Goal: Ask a question

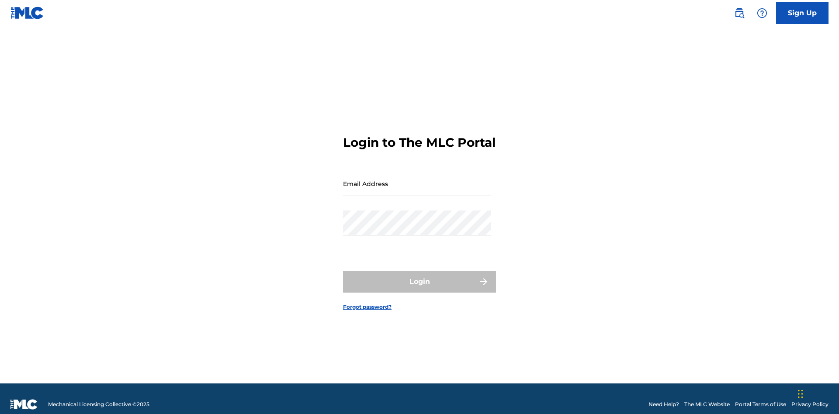
scroll to position [11, 0]
click at [417, 180] on input "Email Address" at bounding box center [417, 183] width 148 height 25
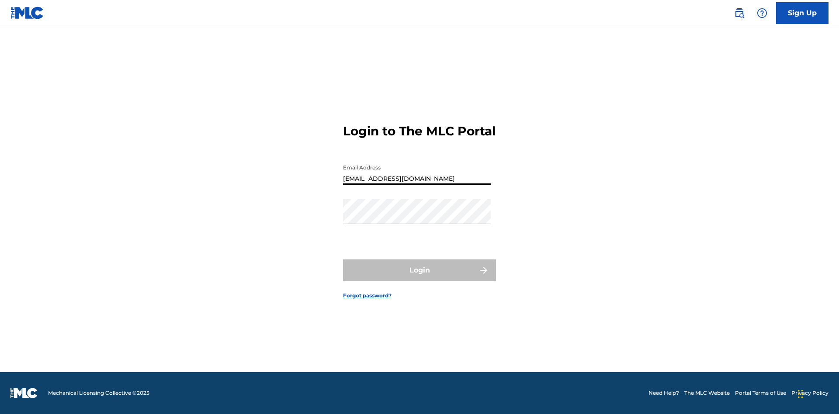
type input "[EMAIL_ADDRESS][DOMAIN_NAME]"
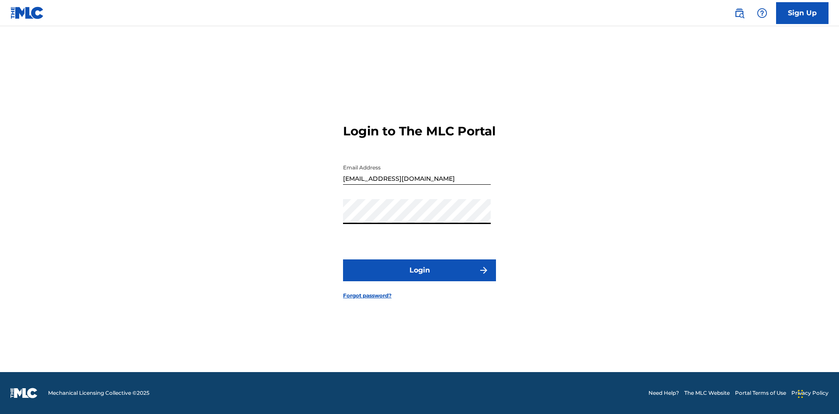
click at [420, 278] on button "Login" at bounding box center [419, 271] width 153 height 22
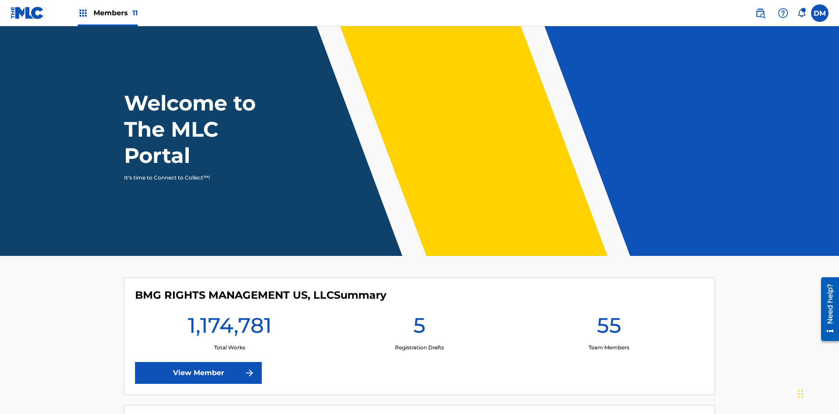
scroll to position [38, 0]
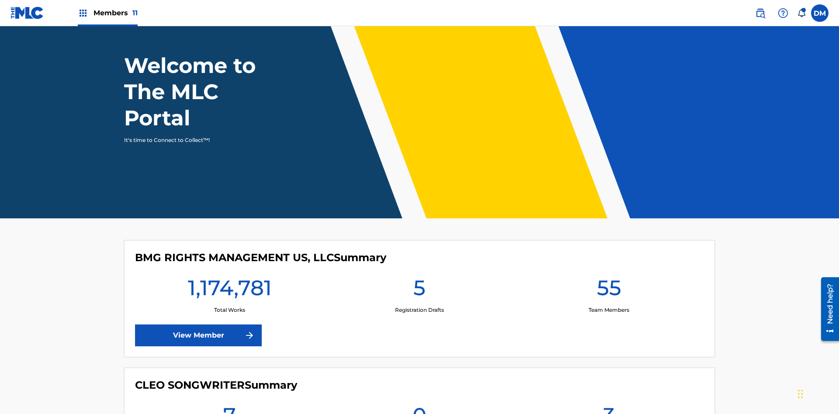
click at [783, 13] on img at bounding box center [783, 13] width 10 height 10
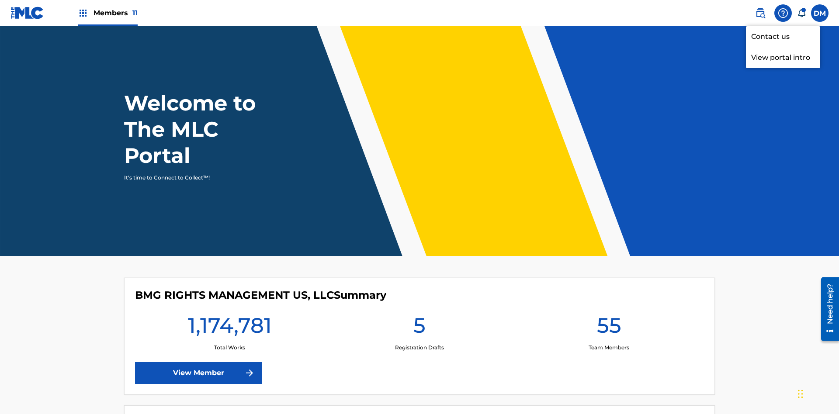
click at [783, 36] on link "Contact us" at bounding box center [783, 36] width 74 height 21
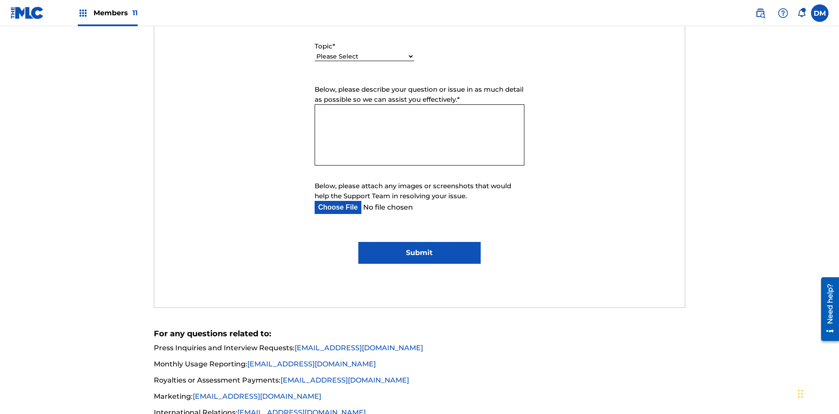
select select "I need help with managing my catalog"
click at [364, 57] on select "Please Select I need help with CWR I need help registering my work(s) in The ML…" at bounding box center [365, 56] width 100 height 9
select select "I need help editing my works"
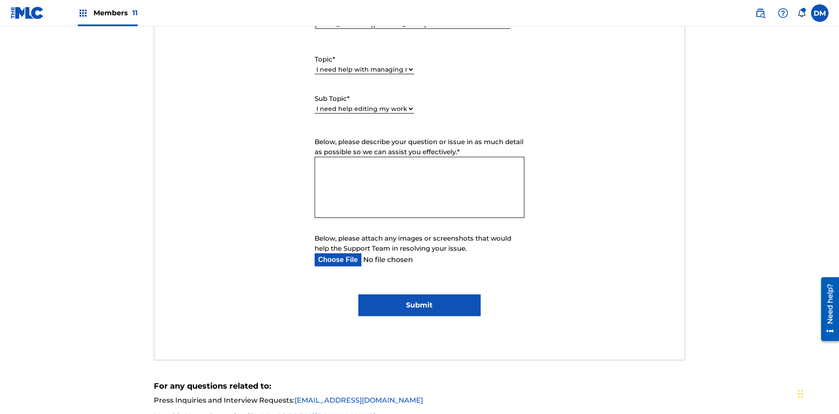
click at [420, 157] on textarea "Below, please describe your question or issue in as much detail as possible so …" at bounding box center [420, 187] width 210 height 61
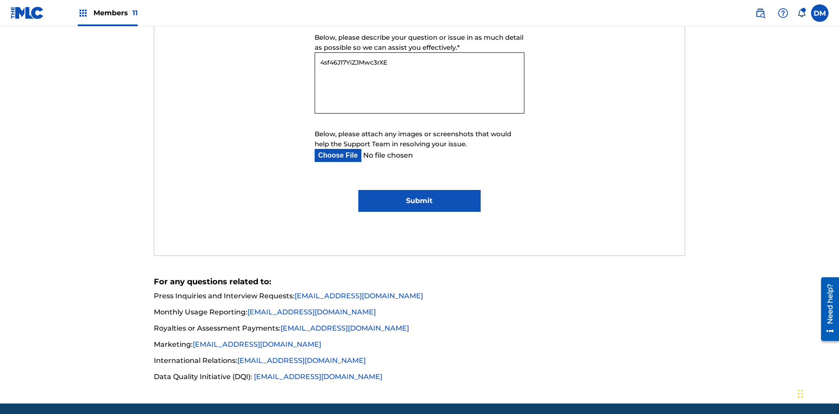
type textarea "4sf46J17YiZJMwc3rXES"
type input "C:\fakepath\jpg_test_document.jpg"
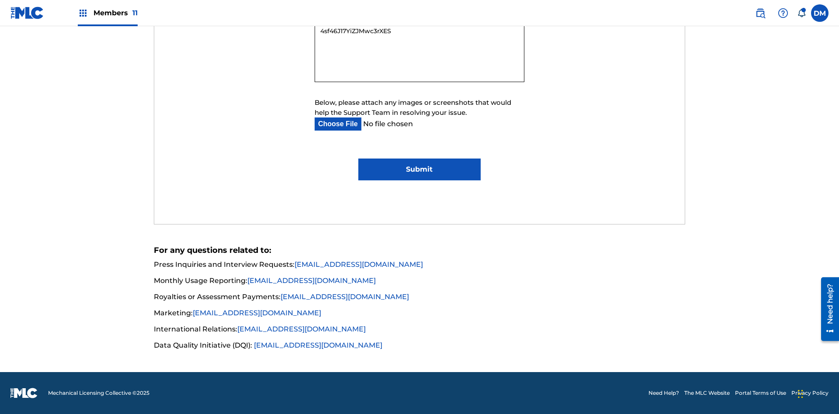
type textarea "4sf46J17YiZJMwc3rXES"
click at [419, 170] on input "Submit" at bounding box center [419, 170] width 122 height 22
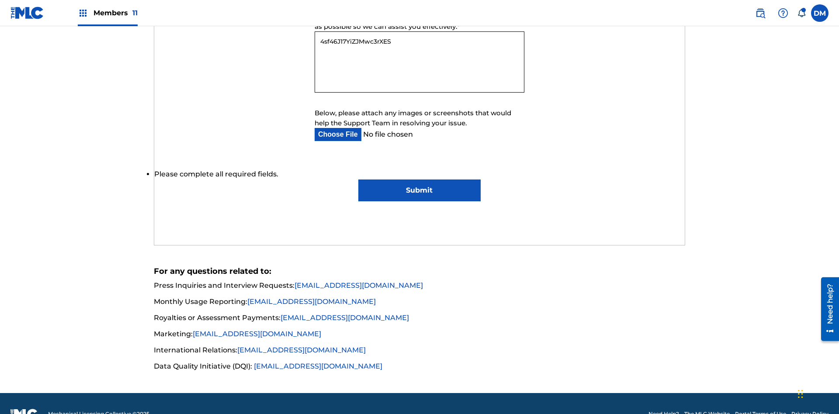
scroll to position [576, 0]
